Goal: Information Seeking & Learning: Find specific fact

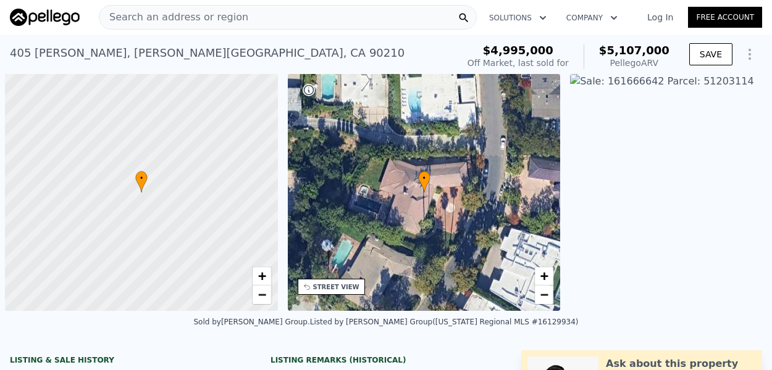
scroll to position [0, 5]
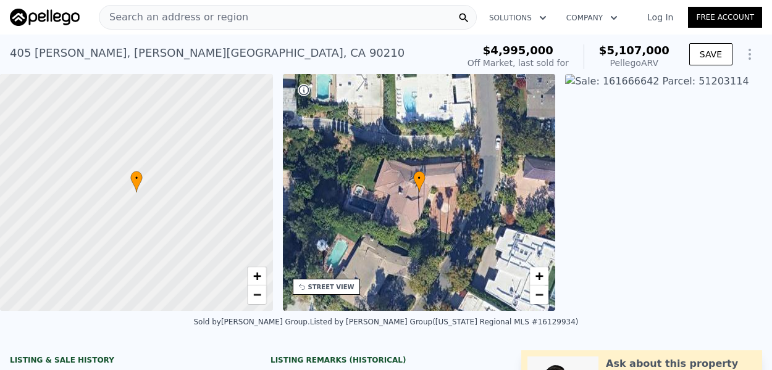
click at [272, 18] on div "Search an address or region" at bounding box center [288, 17] width 378 height 25
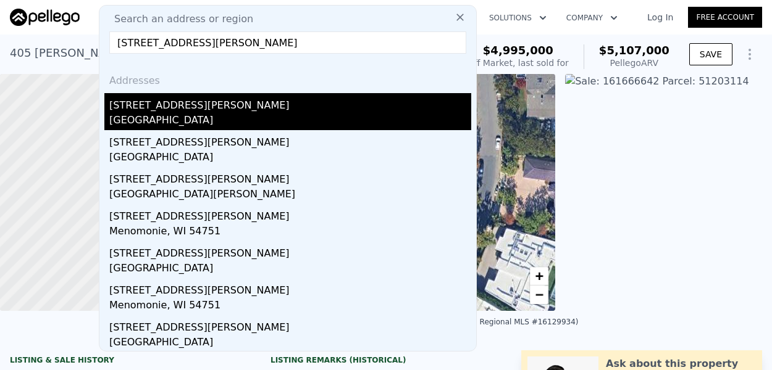
type input "[STREET_ADDRESS][PERSON_NAME]"
click at [188, 120] on div "[GEOGRAPHIC_DATA]" at bounding box center [290, 121] width 362 height 17
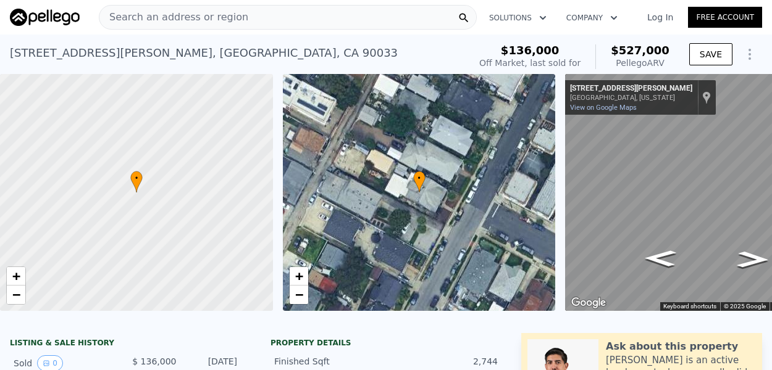
click at [395, 42] on div "[STREET_ADDRESS][PERSON_NAME] Sold [DATE] for $136k (~ARV $527k )" at bounding box center [237, 57] width 454 height 35
click at [407, 10] on div "Search an address or region" at bounding box center [288, 17] width 378 height 25
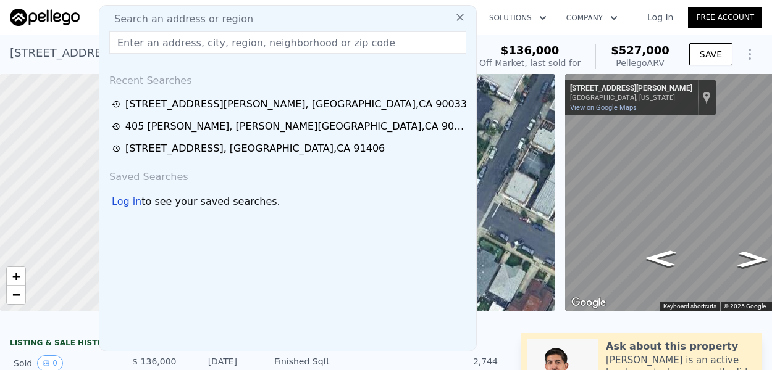
click at [52, 49] on div "[STREET_ADDRESS][PERSON_NAME]" at bounding box center [204, 52] width 388 height 17
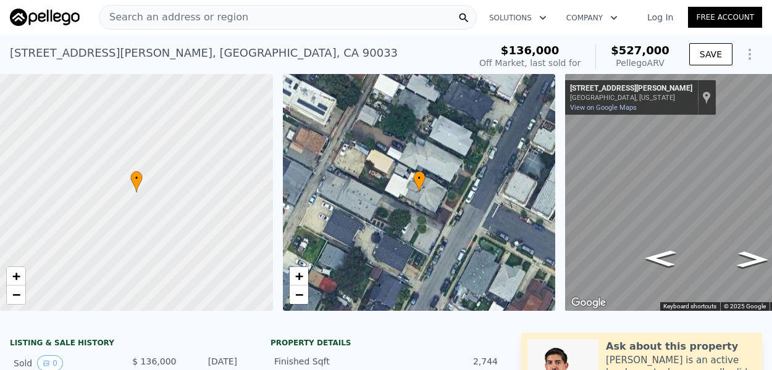
click at [410, 50] on div "[STREET_ADDRESS][PERSON_NAME] Sold [DATE] for $136k (~ARV $527k )" at bounding box center [237, 57] width 454 height 35
click at [643, 60] on div "Pellego ARV" at bounding box center [639, 63] width 59 height 12
click at [680, 64] on div "$136,000 Off Market, last sold for $527,000 Pellego ARV SAVE" at bounding box center [618, 57] width 288 height 35
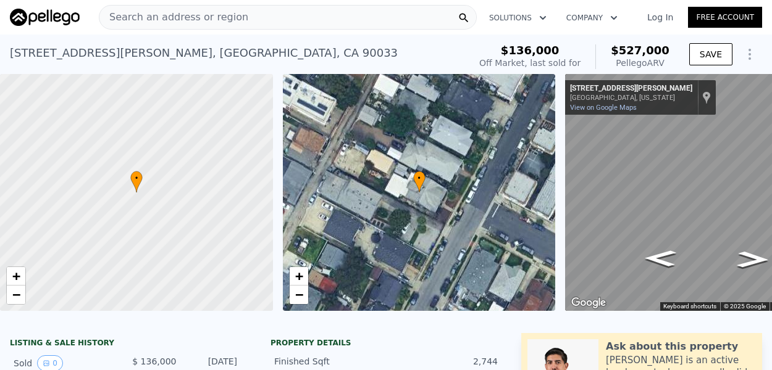
click at [680, 64] on div "$136,000 Off Market, last sold for $527,000 Pellego ARV SAVE" at bounding box center [618, 57] width 288 height 35
click at [661, 64] on div "Pellego ARV" at bounding box center [639, 63] width 59 height 12
click at [378, 50] on div "[STREET_ADDRESS][PERSON_NAME] Sold [DATE] for $136k (~ARV $527k )" at bounding box center [237, 57] width 454 height 35
